Goal: Information Seeking & Learning: Stay updated

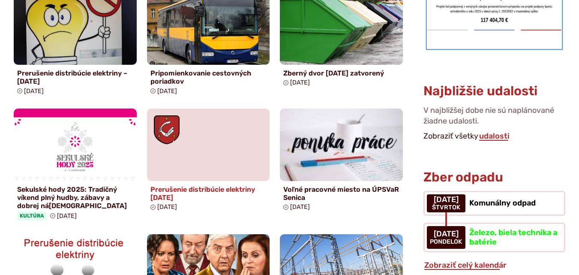
scroll to position [471, 0]
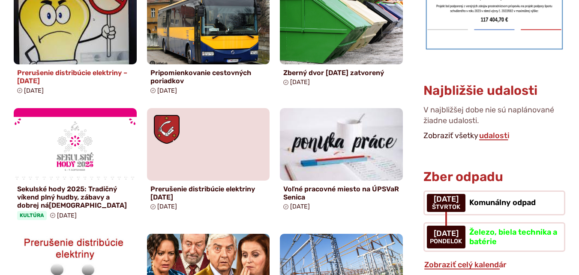
click at [90, 50] on img at bounding box center [75, 28] width 141 height 84
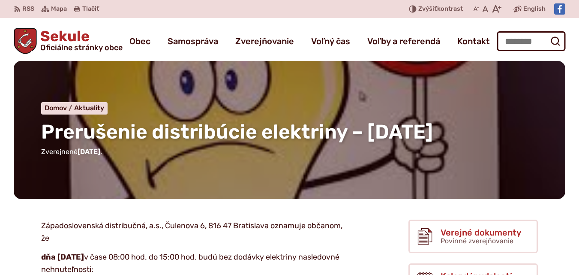
click at [97, 50] on span "Oficiálne stránky obce" at bounding box center [81, 48] width 82 height 8
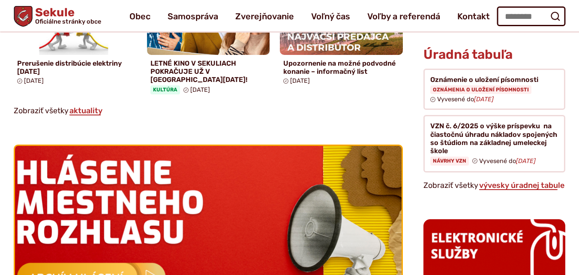
scroll to position [771, 0]
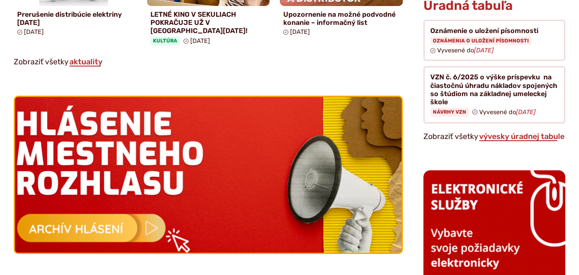
click at [152, 217] on img at bounding box center [208, 174] width 425 height 170
